Goal: Task Accomplishment & Management: Manage account settings

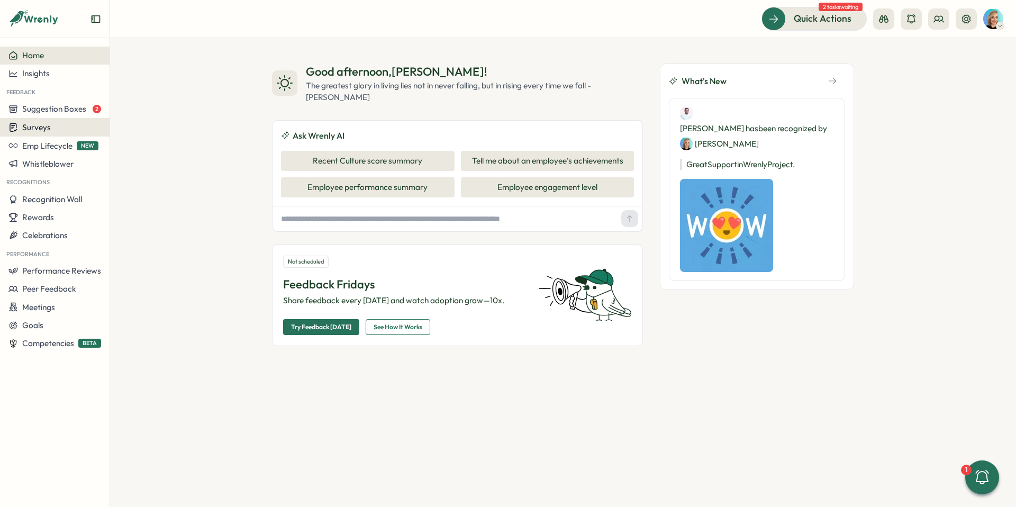
click at [43, 132] on div "Surveys" at bounding box center [29, 127] width 42 height 10
click at [20, 132] on div "Surveys" at bounding box center [29, 127] width 42 height 10
click at [989, 19] on img at bounding box center [993, 19] width 20 height 20
click at [988, 53] on div "Edit Profile" at bounding box center [975, 52] width 52 height 12
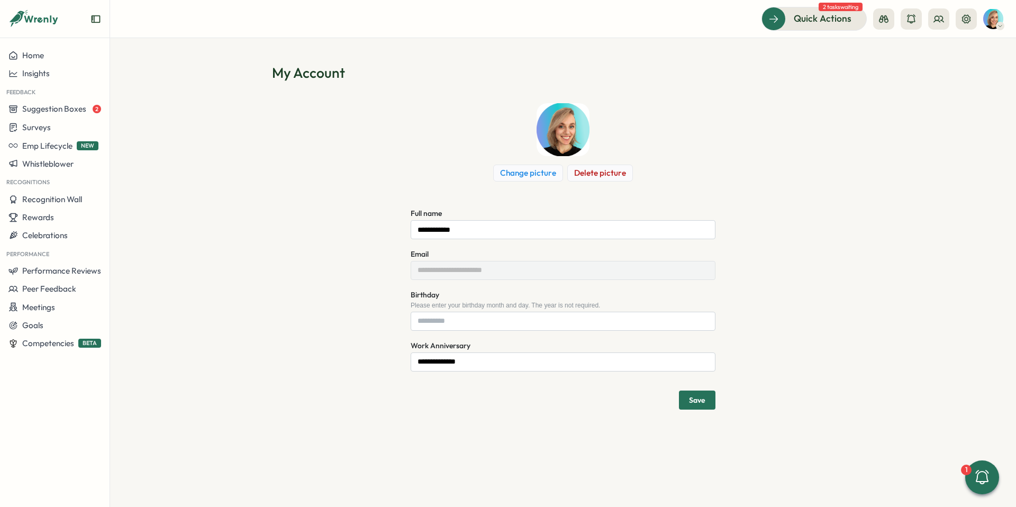
click at [529, 173] on button "Change picture" at bounding box center [528, 173] width 70 height 17
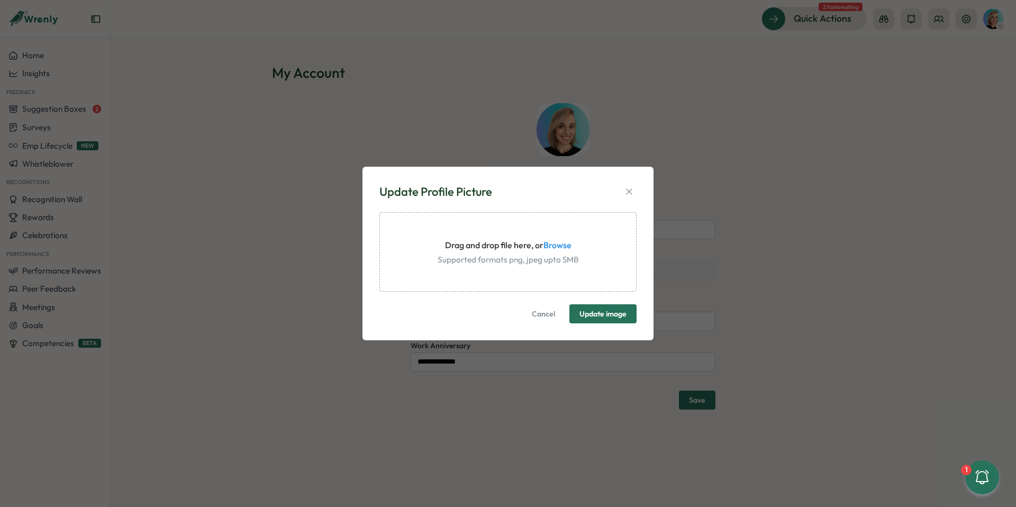
click at [589, 308] on span "Update image" at bounding box center [602, 314] width 47 height 18
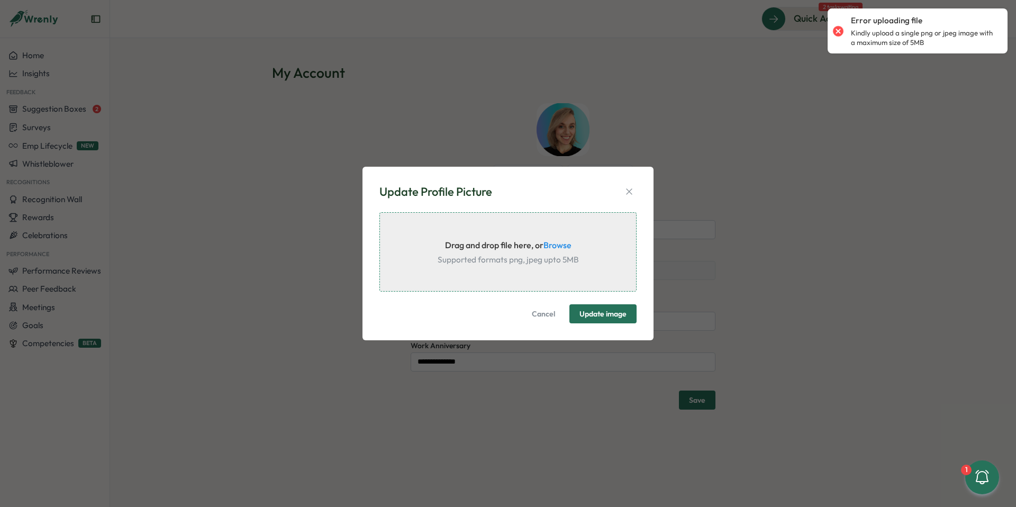
click at [550, 242] on div "Drag and drop file here, or Browse Supported formats png, jpeg upto 5MB" at bounding box center [507, 251] width 257 height 79
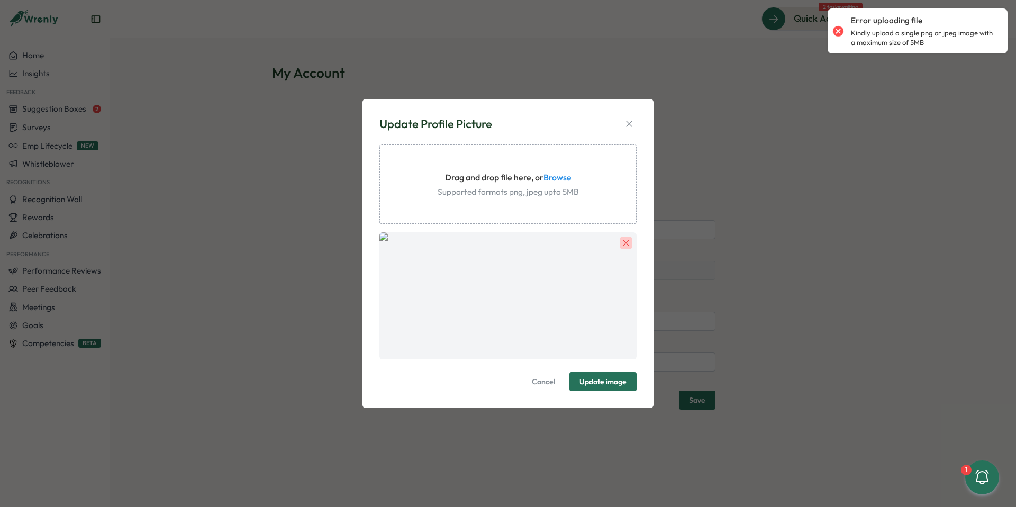
click at [598, 373] on span "Update image" at bounding box center [602, 381] width 47 height 18
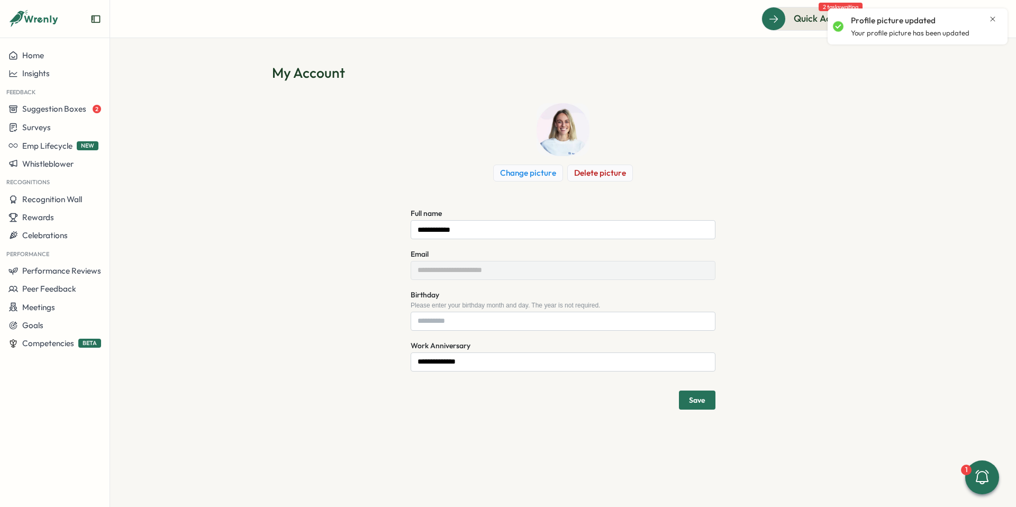
click at [697, 397] on span "Save" at bounding box center [697, 399] width 16 height 7
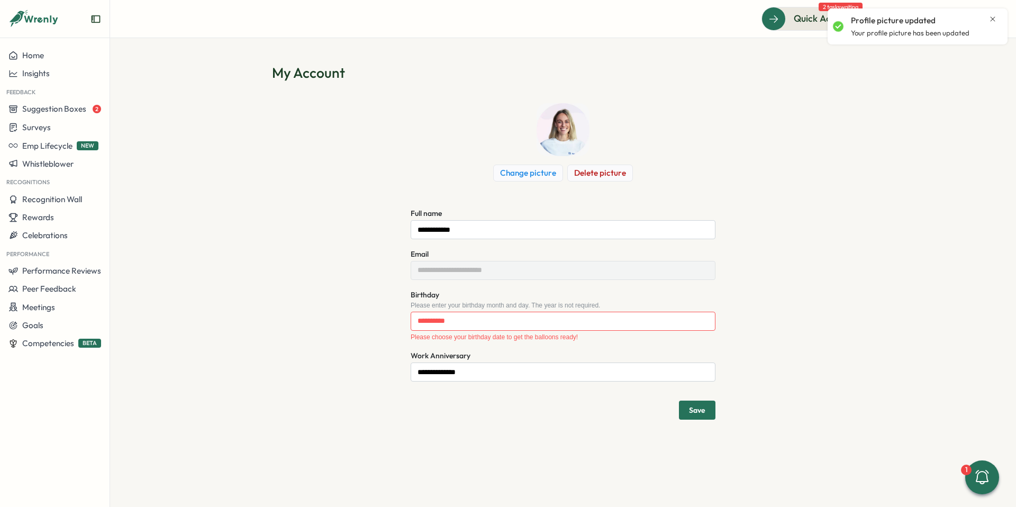
click at [713, 406] on button "Save" at bounding box center [697, 409] width 36 height 19
click at [704, 408] on span "Save" at bounding box center [697, 409] width 16 height 7
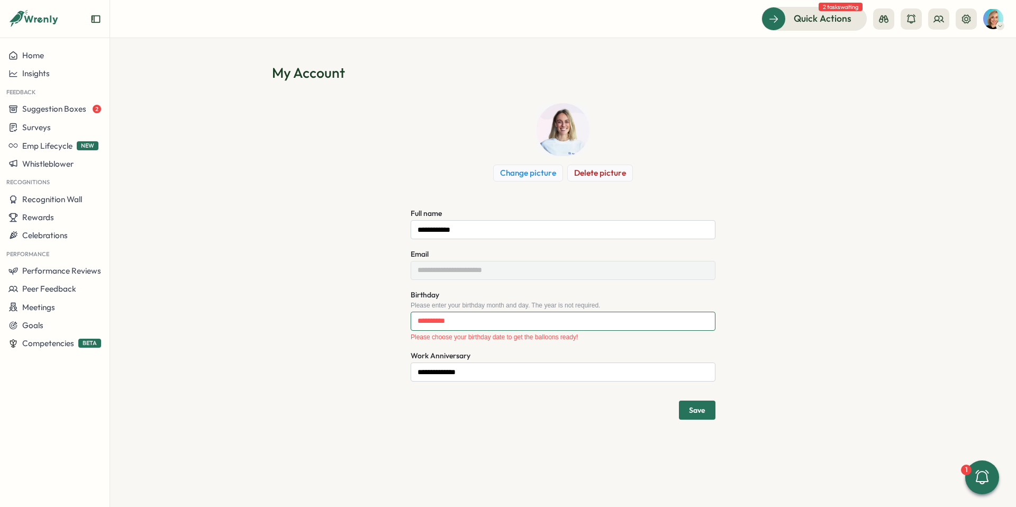
click at [480, 320] on input "Birthday" at bounding box center [562, 321] width 305 height 19
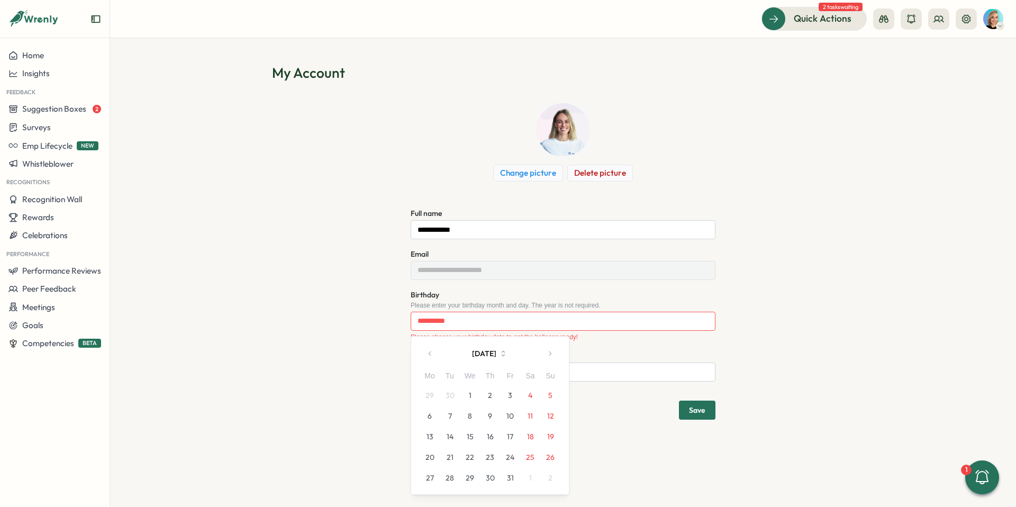
click at [497, 353] on button "[DATE]" at bounding box center [490, 353] width 98 height 21
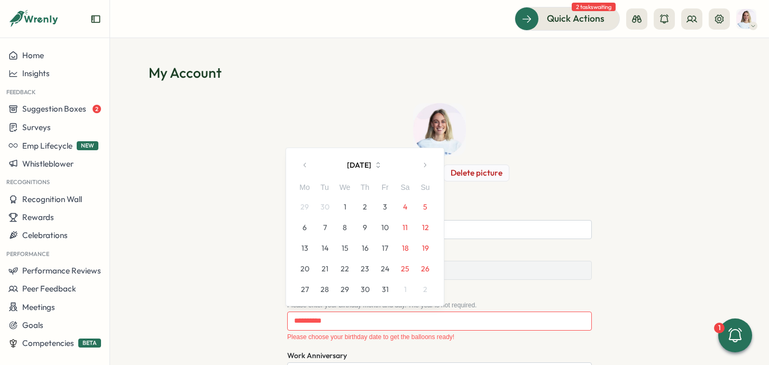
scroll to position [19, 0]
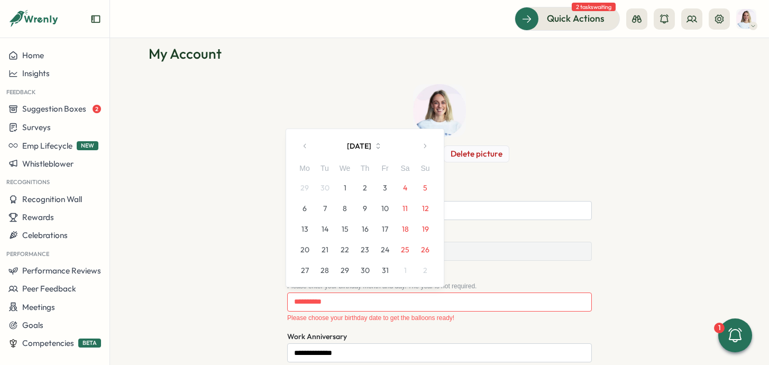
drag, startPoint x: 186, startPoint y: 114, endPoint x: 269, endPoint y: 126, distance: 83.3
click at [188, 114] on div "**********" at bounding box center [440, 242] width 582 height 316
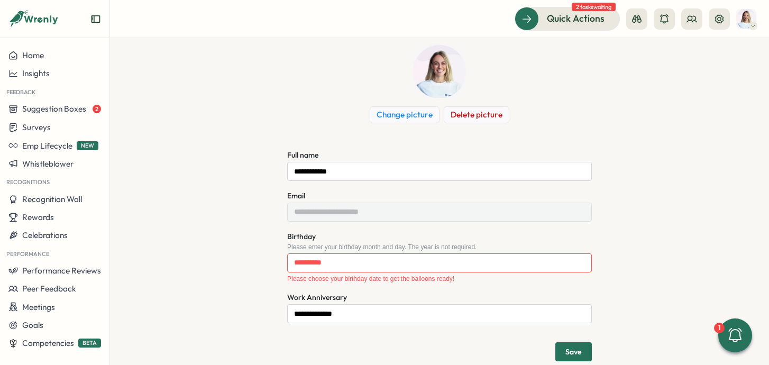
scroll to position [80, 0]
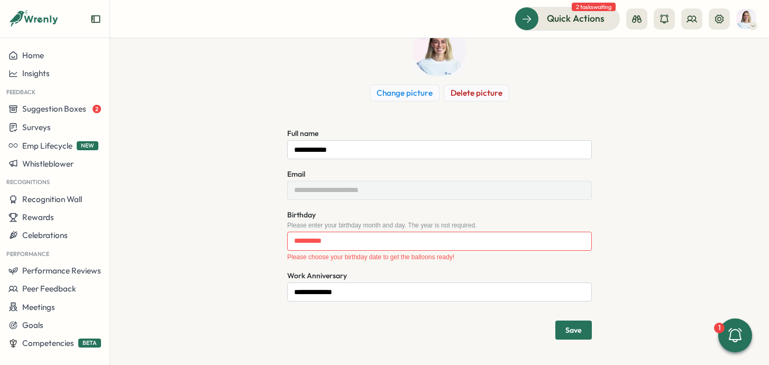
click at [567, 325] on span "Save" at bounding box center [573, 330] width 16 height 18
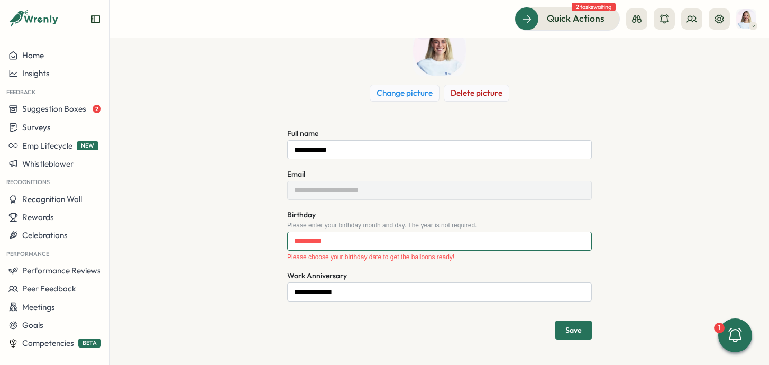
click at [319, 241] on input "Birthday" at bounding box center [439, 241] width 305 height 19
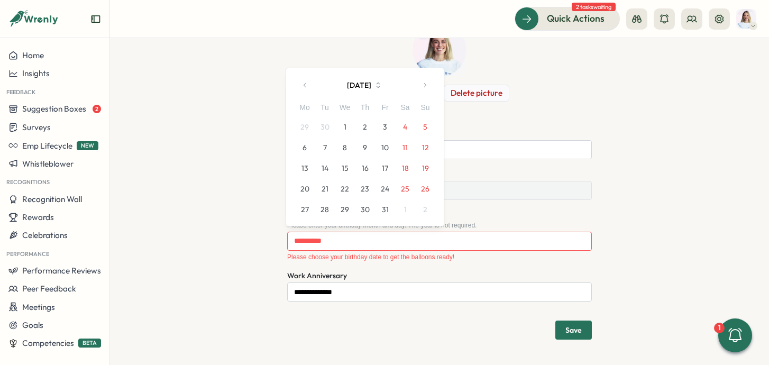
drag, startPoint x: 381, startPoint y: 93, endPoint x: 363, endPoint y: 85, distance: 19.2
click at [370, 88] on button "[DATE]" at bounding box center [365, 85] width 98 height 21
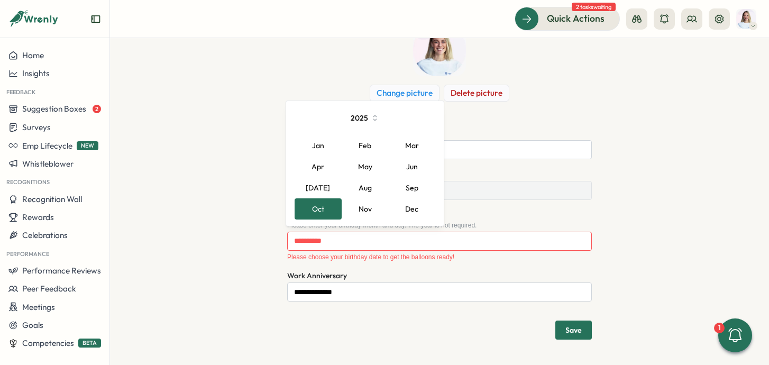
click at [363, 114] on button "2025" at bounding box center [365, 117] width 98 height 21
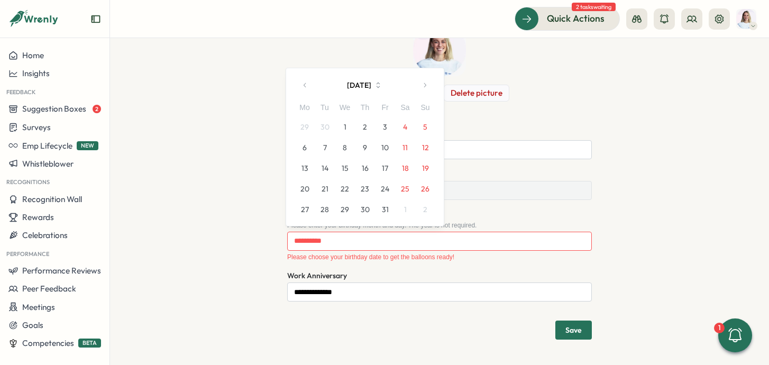
click at [372, 79] on button "[DATE]" at bounding box center [365, 85] width 98 height 21
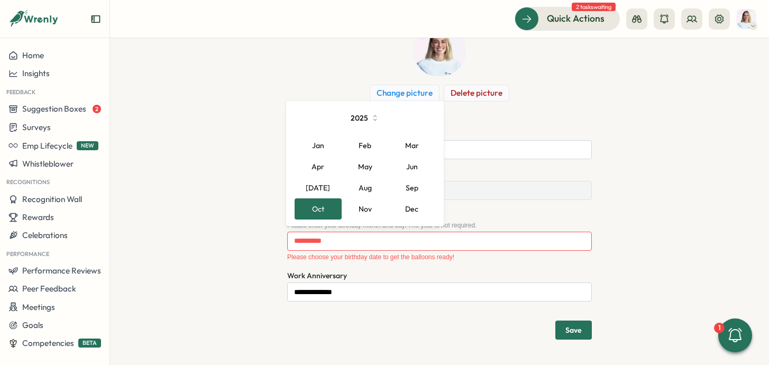
drag, startPoint x: 380, startPoint y: 115, endPoint x: 388, endPoint y: 115, distance: 8.0
click at [388, 115] on button "2025" at bounding box center [365, 117] width 98 height 21
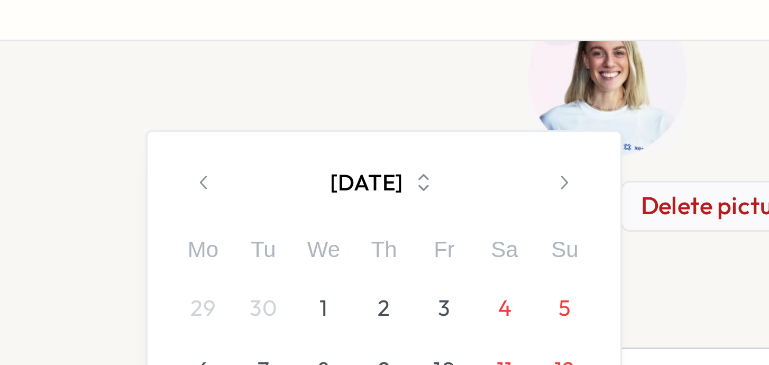
click at [380, 84] on icon "button" at bounding box center [378, 86] width 3 height 6
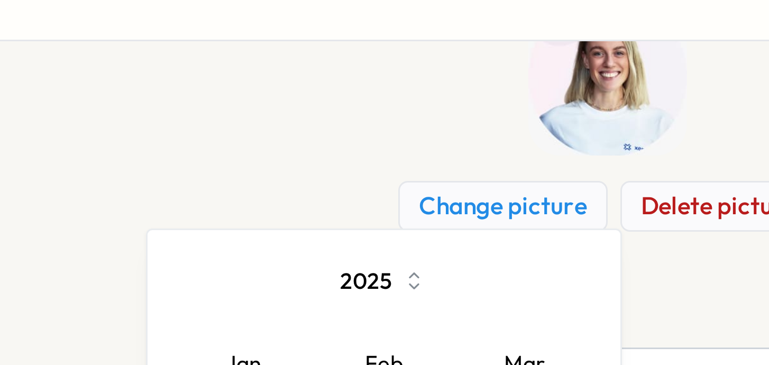
click at [389, 84] on div "Change picture Delete picture" at bounding box center [439, 62] width 305 height 78
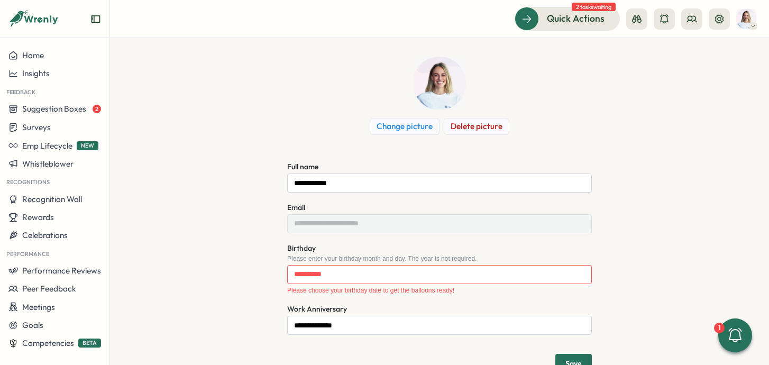
scroll to position [45, 0]
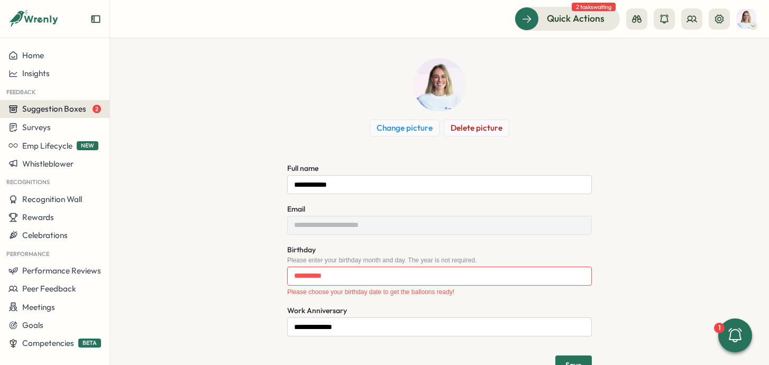
click at [64, 111] on span "Suggestion Boxes" at bounding box center [54, 109] width 64 height 10
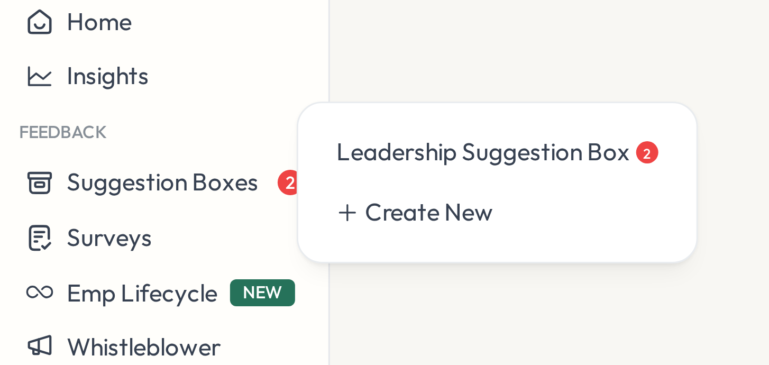
click at [12, 92] on div "Feedback" at bounding box center [54, 91] width 109 height 17
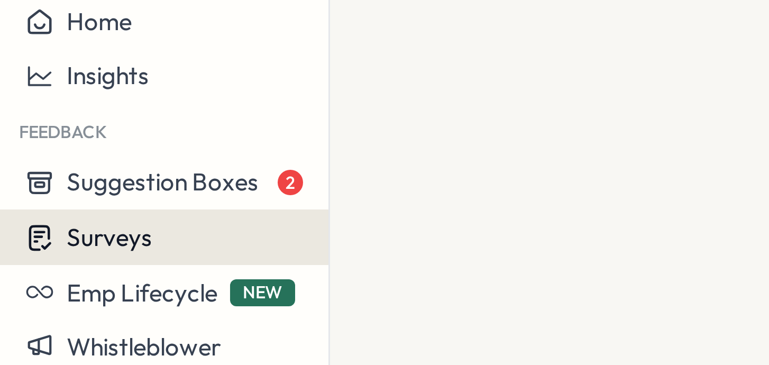
click at [35, 123] on span "Surveys" at bounding box center [36, 127] width 29 height 10
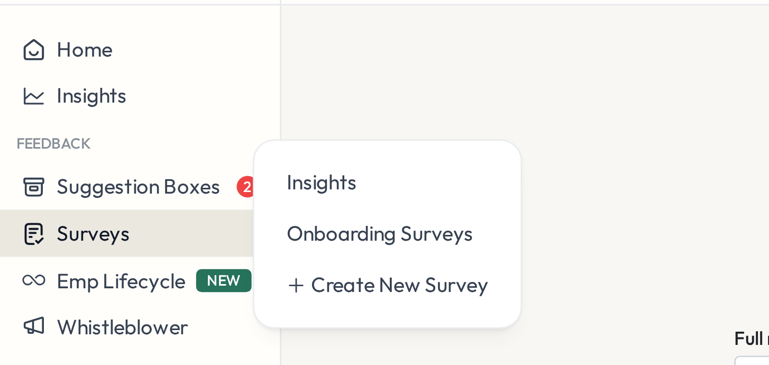
click at [44, 124] on span "Surveys" at bounding box center [36, 127] width 29 height 10
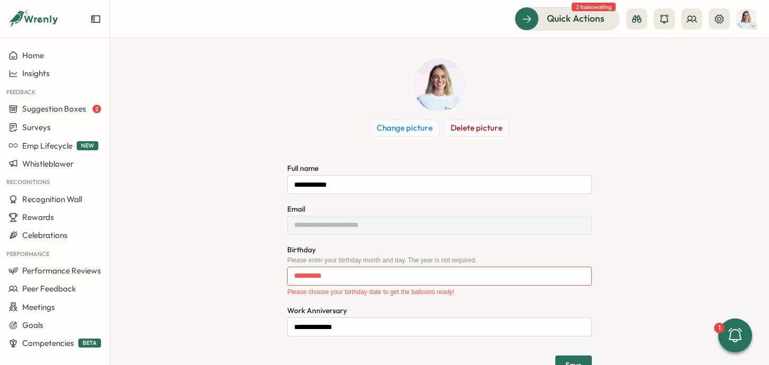
scroll to position [80, 0]
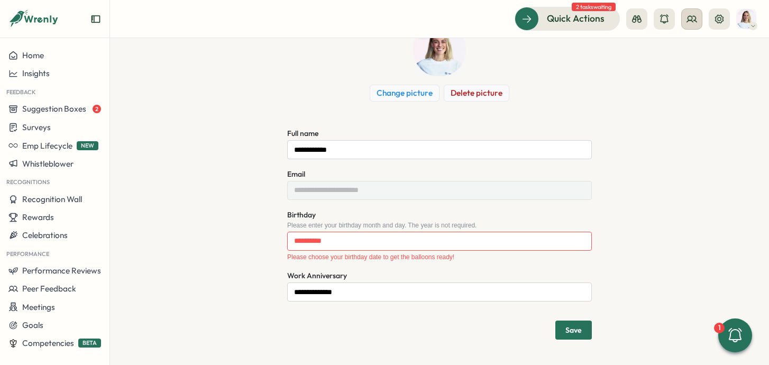
click at [689, 21] on icon at bounding box center [692, 19] width 11 height 11
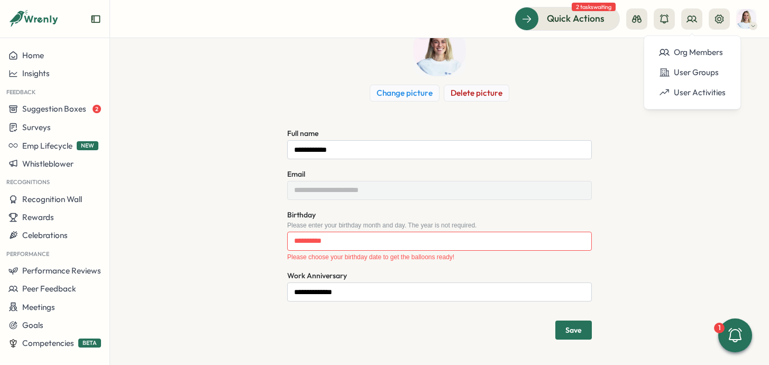
click at [572, 122] on div "**********" at bounding box center [440, 181] width 582 height 316
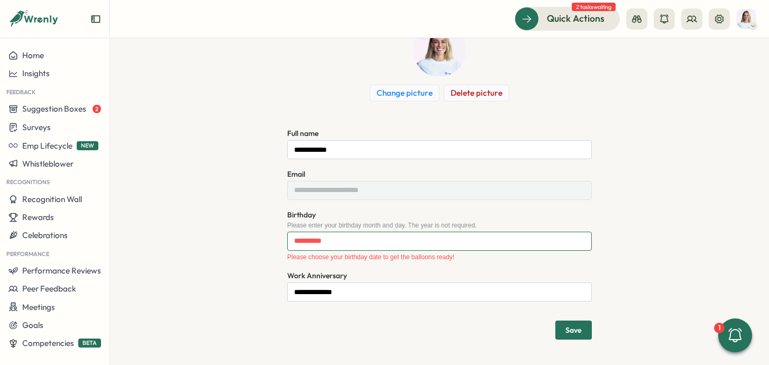
click at [359, 241] on input "Birthday" at bounding box center [439, 241] width 305 height 19
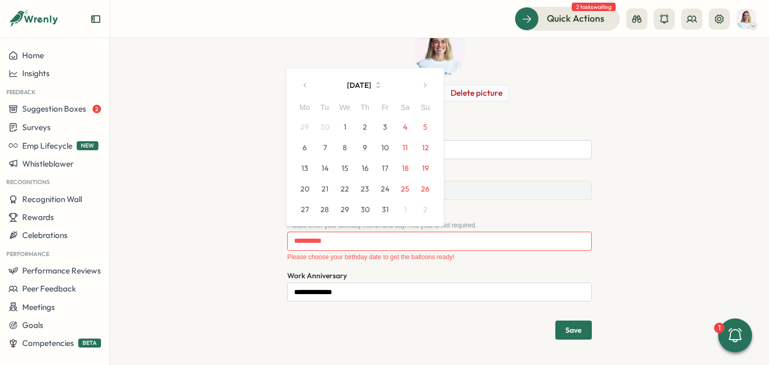
click at [309, 85] on button "button" at bounding box center [305, 85] width 21 height 21
click at [309, 85] on div "Mo" at bounding box center [305, 87] width 20 height 12
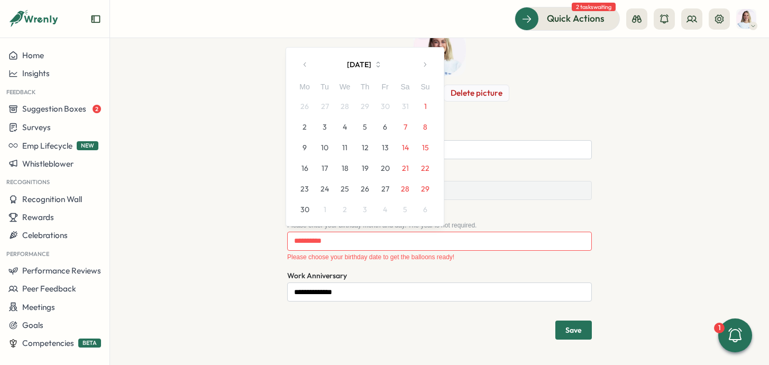
click at [309, 85] on div "Mo" at bounding box center [305, 87] width 20 height 12
click at [372, 58] on button "[DATE]" at bounding box center [365, 64] width 98 height 21
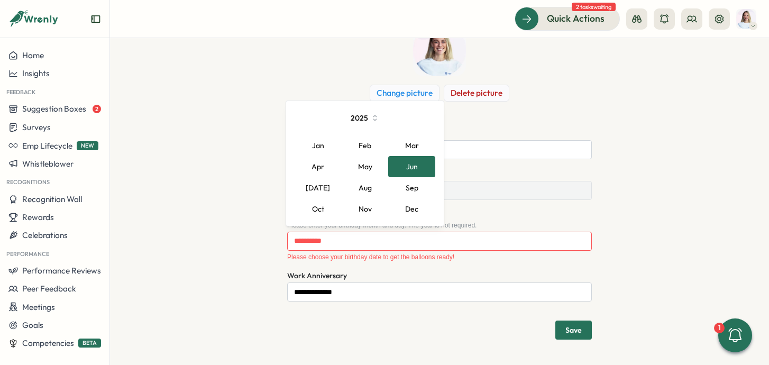
click at [375, 121] on icon "button" at bounding box center [375, 118] width 10 height 10
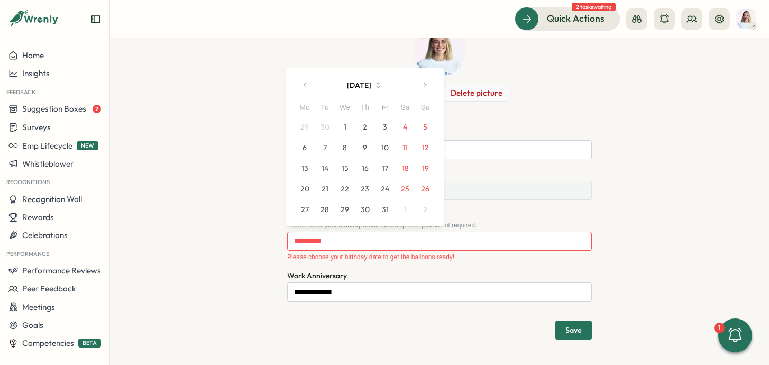
click at [375, 88] on button "[DATE]" at bounding box center [365, 85] width 98 height 21
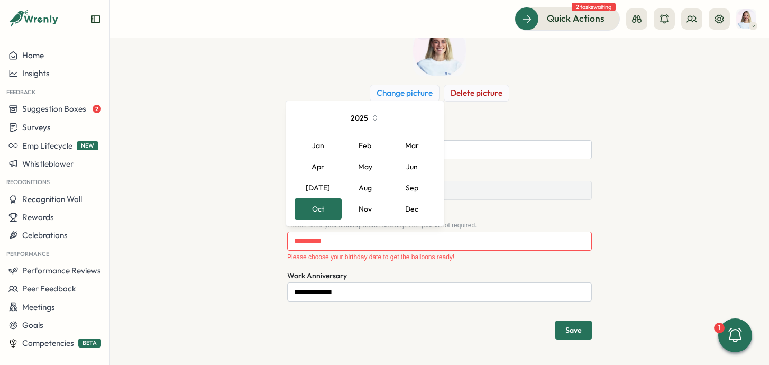
click at [366, 116] on button "2025" at bounding box center [365, 117] width 98 height 21
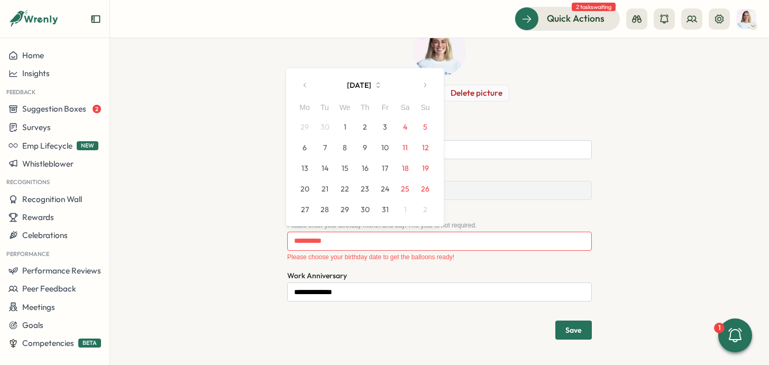
drag, startPoint x: 370, startPoint y: 85, endPoint x: 382, endPoint y: 87, distance: 12.5
click at [370, 85] on button "[DATE]" at bounding box center [365, 85] width 98 height 21
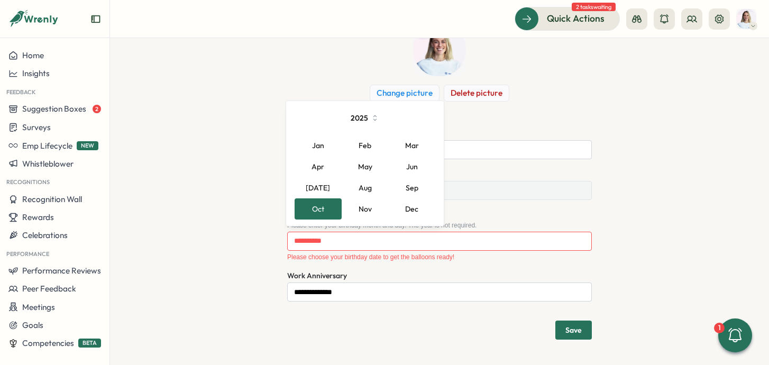
click at [372, 119] on icon "button" at bounding box center [375, 118] width 10 height 10
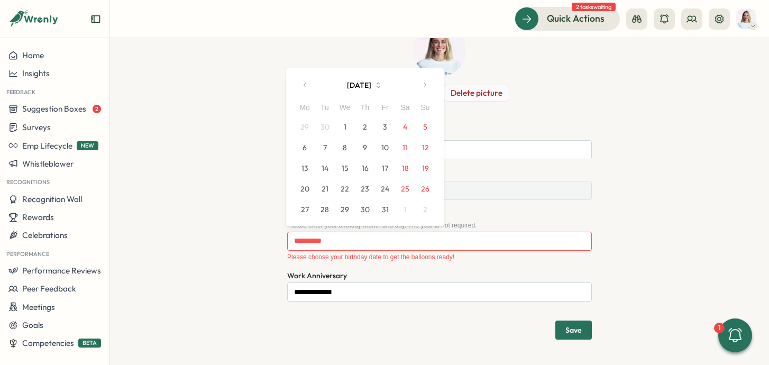
click at [365, 86] on button "[DATE]" at bounding box center [365, 85] width 98 height 21
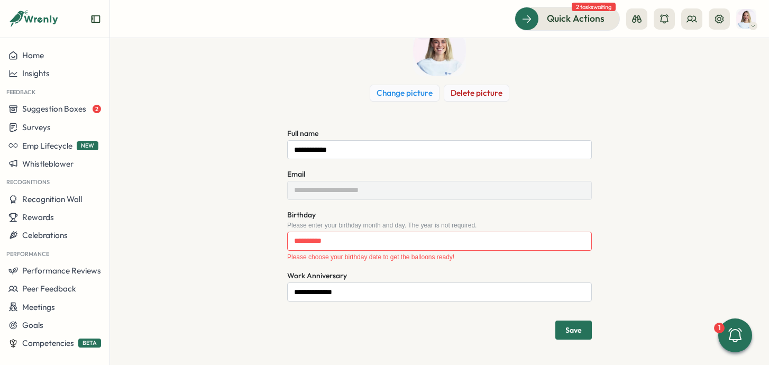
click at [675, 83] on div "**********" at bounding box center [440, 181] width 582 height 316
